Goal: Download file/media

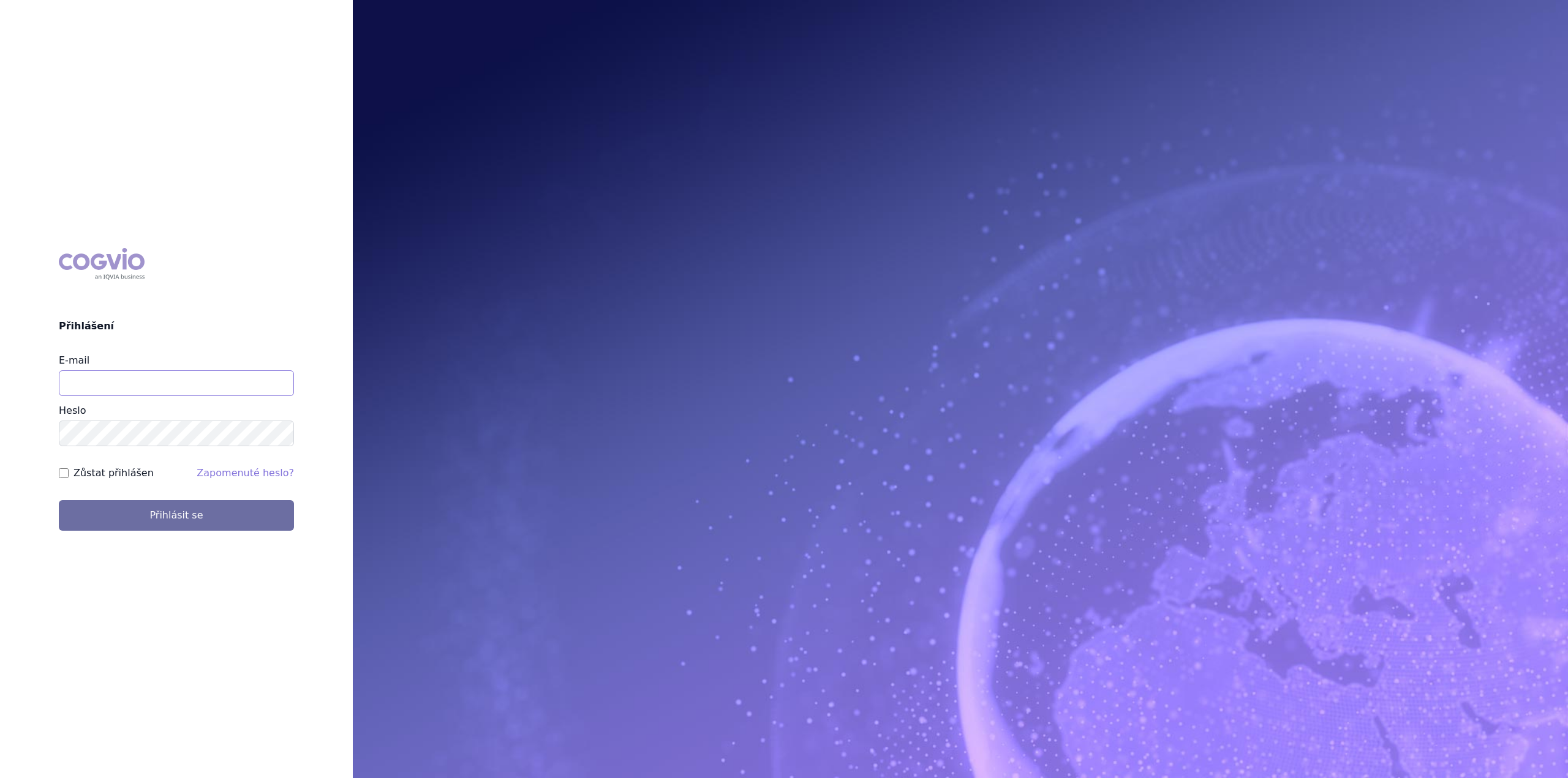
click at [97, 374] on input "E-mail" at bounding box center [176, 383] width 236 height 26
type input "[PERSON_NAME][EMAIL_ADDRESS][DOMAIN_NAME]"
click at [58, 500] on button "Přihlásit se" at bounding box center [176, 515] width 236 height 31
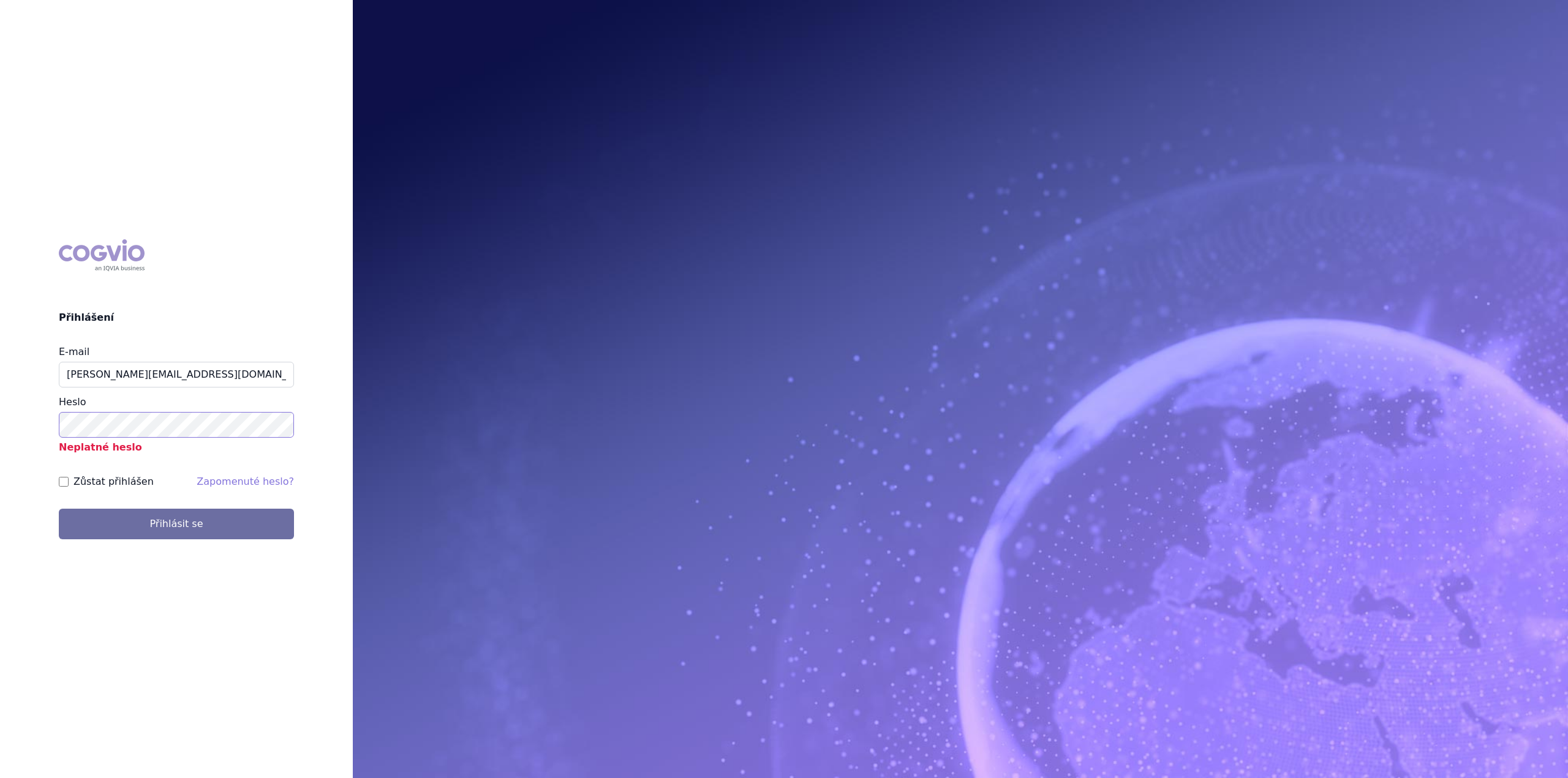
click at [58, 509] on button "Přihlásit se" at bounding box center [176, 524] width 236 height 31
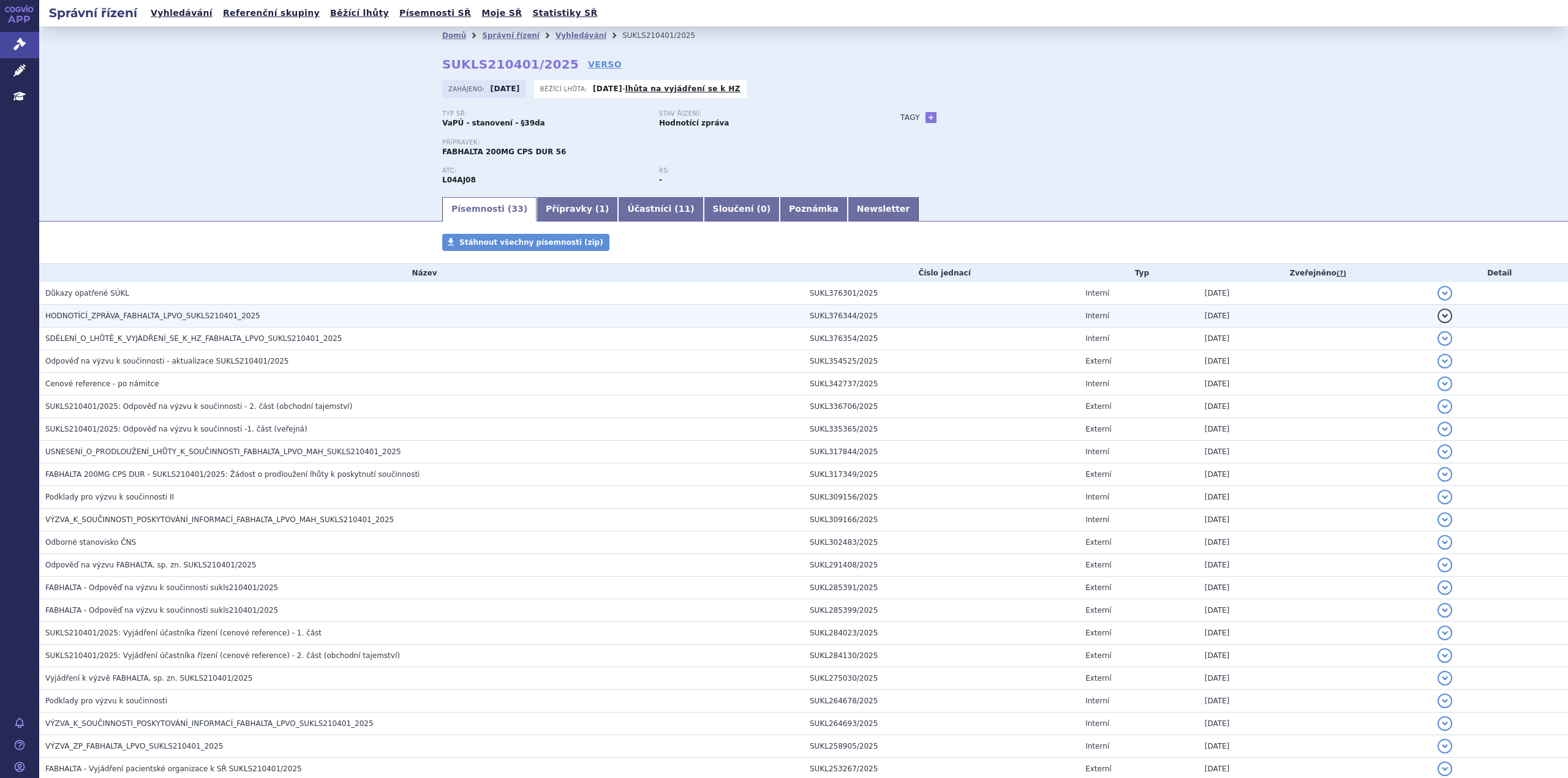
click at [107, 312] on span "HODNOTÍCÍ_ZPRÁVA_FABHALTA_LPVO_SUKLS210401_2025" at bounding box center [153, 316] width 215 height 9
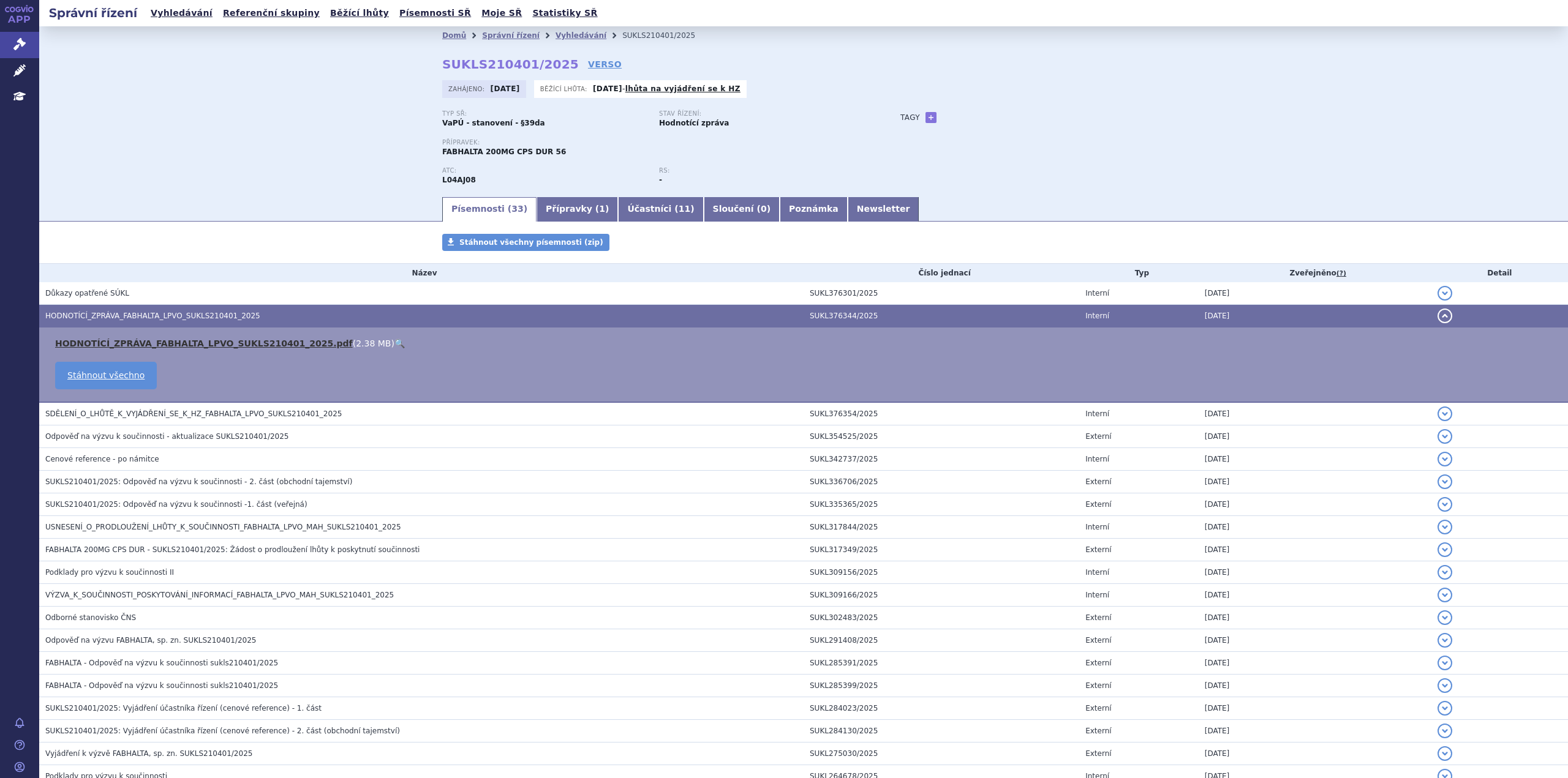
click at [110, 344] on link "HODNOTÍCÍ_ZPRÁVA_FABHALTA_LPVO_SUKLS210401_2025.pdf" at bounding box center [204, 344] width 298 height 9
